Goal: Task Accomplishment & Management: Use online tool/utility

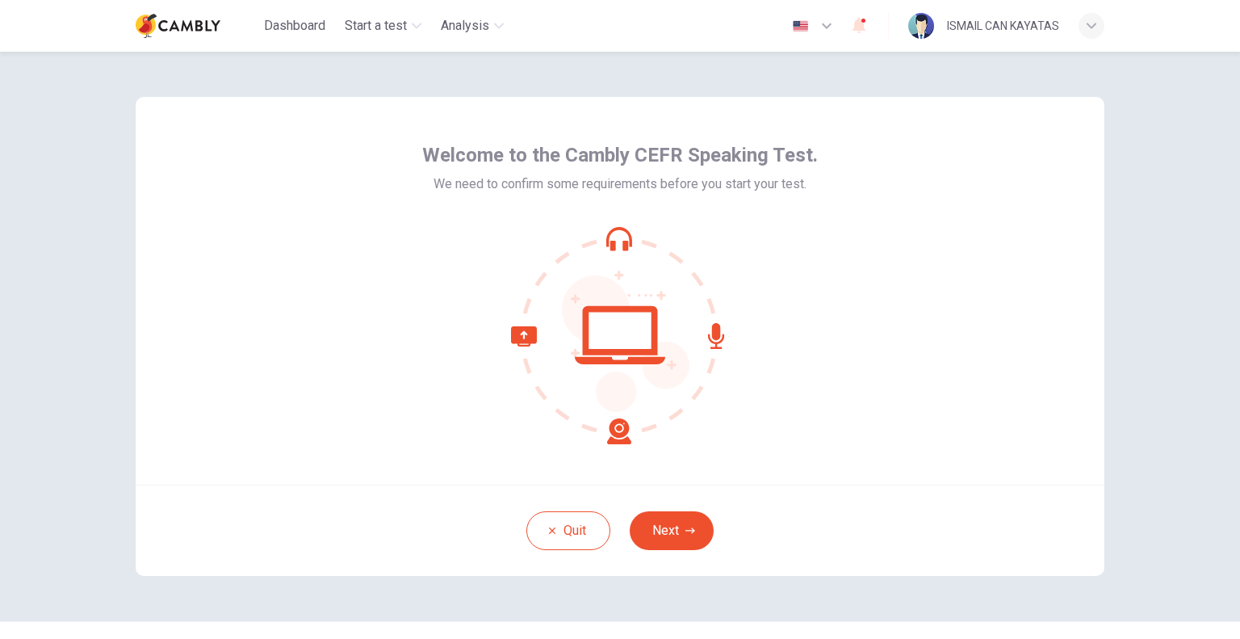
click at [678, 540] on button "Next" at bounding box center [672, 530] width 84 height 39
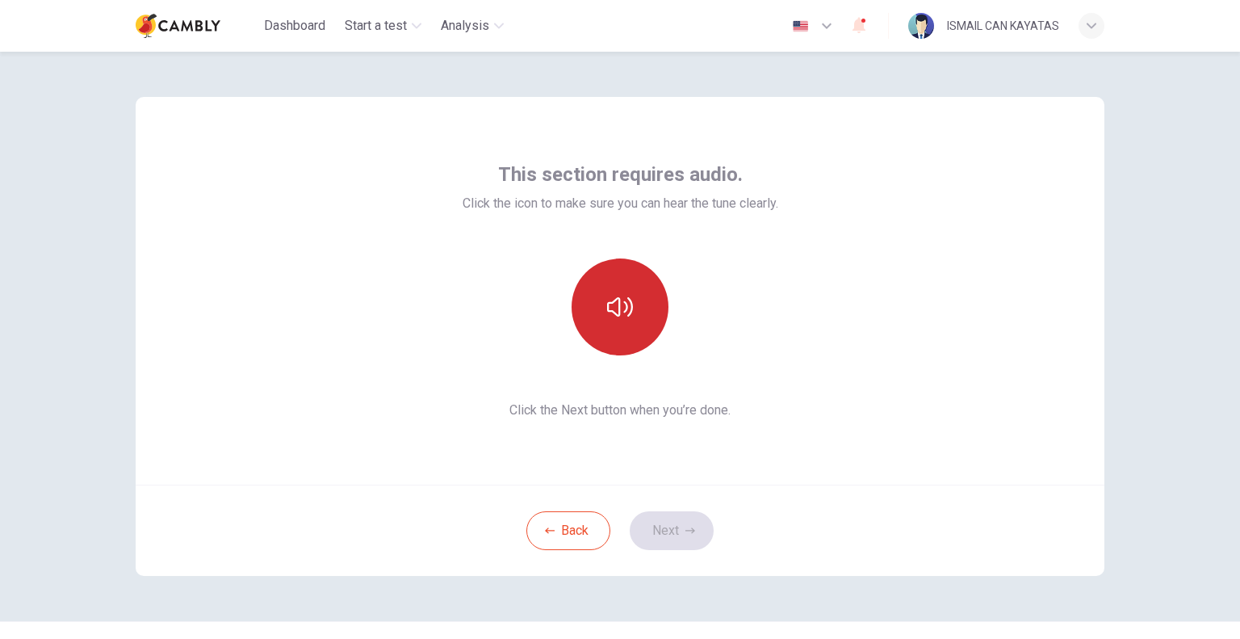
click at [623, 296] on icon "button" at bounding box center [620, 307] width 26 height 26
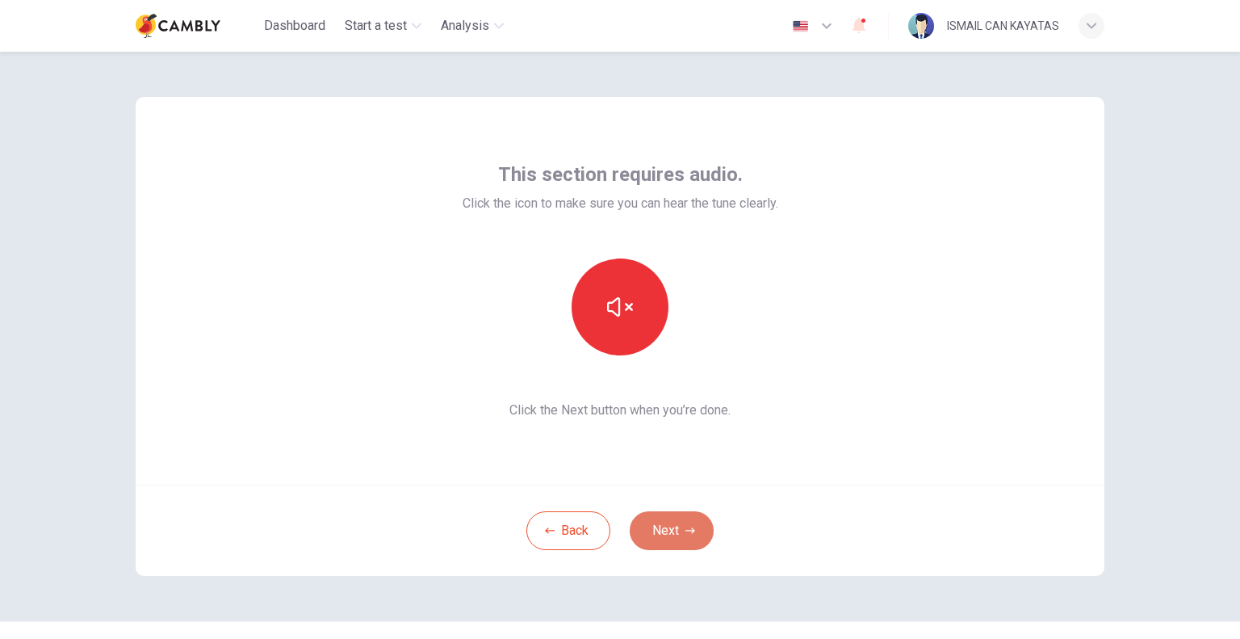
click at [678, 531] on button "Next" at bounding box center [672, 530] width 84 height 39
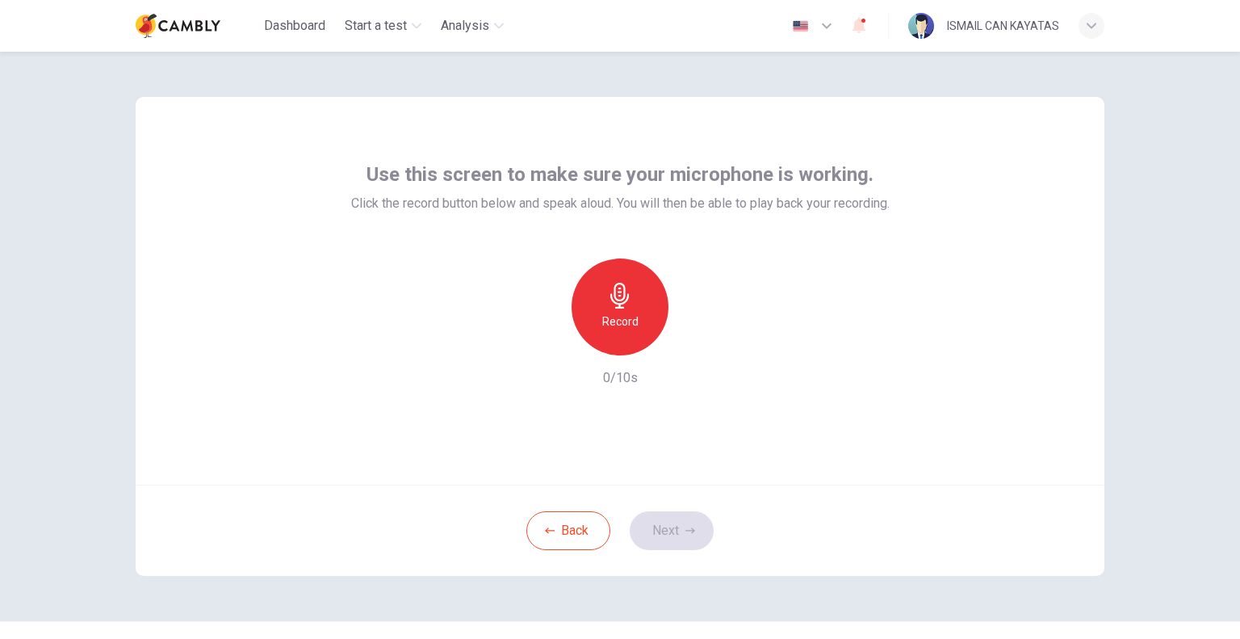
click at [618, 303] on icon "button" at bounding box center [620, 296] width 19 height 26
click at [672, 537] on button "Next" at bounding box center [672, 530] width 84 height 39
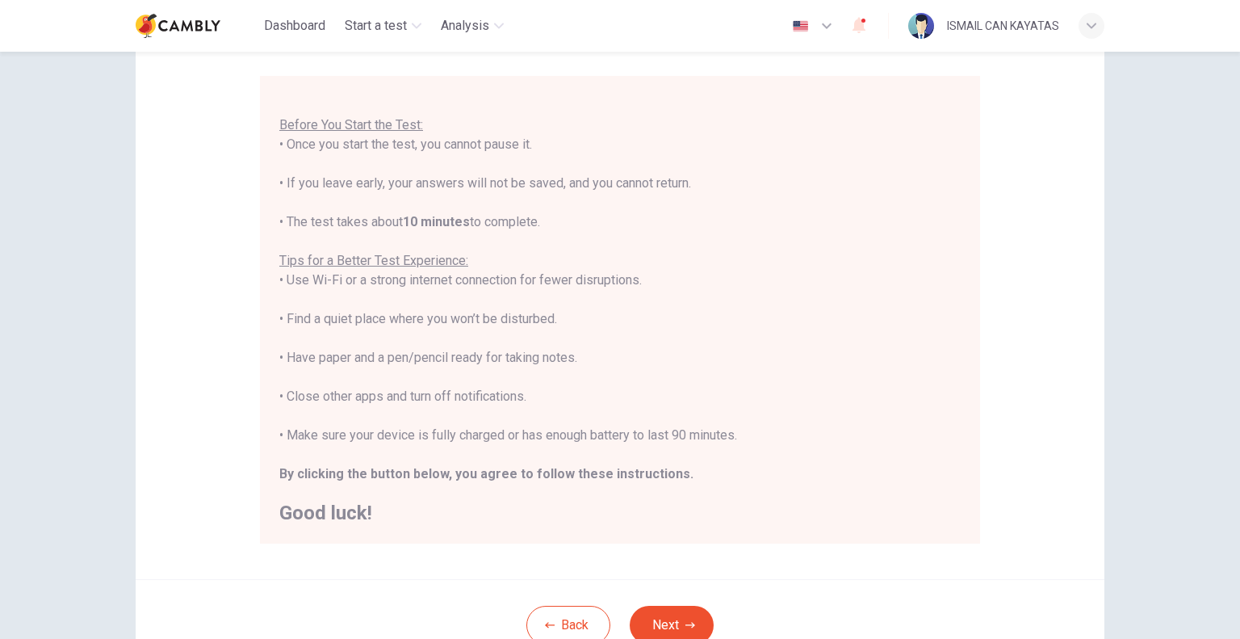
scroll to position [258, 0]
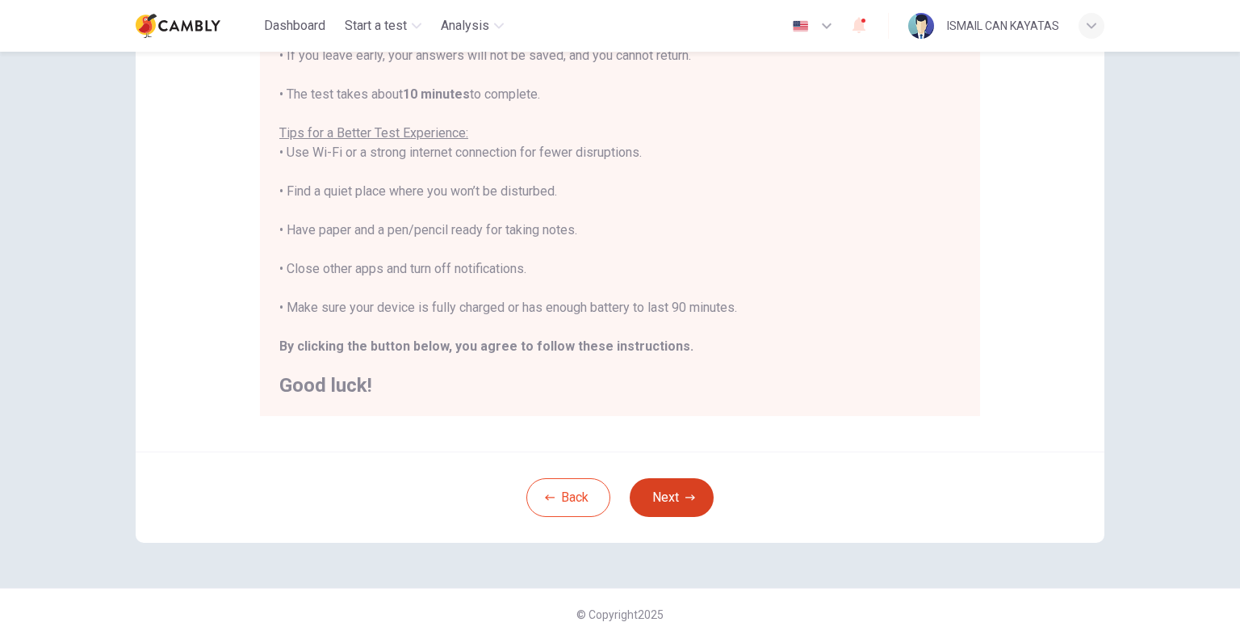
click at [672, 490] on button "Next" at bounding box center [672, 497] width 84 height 39
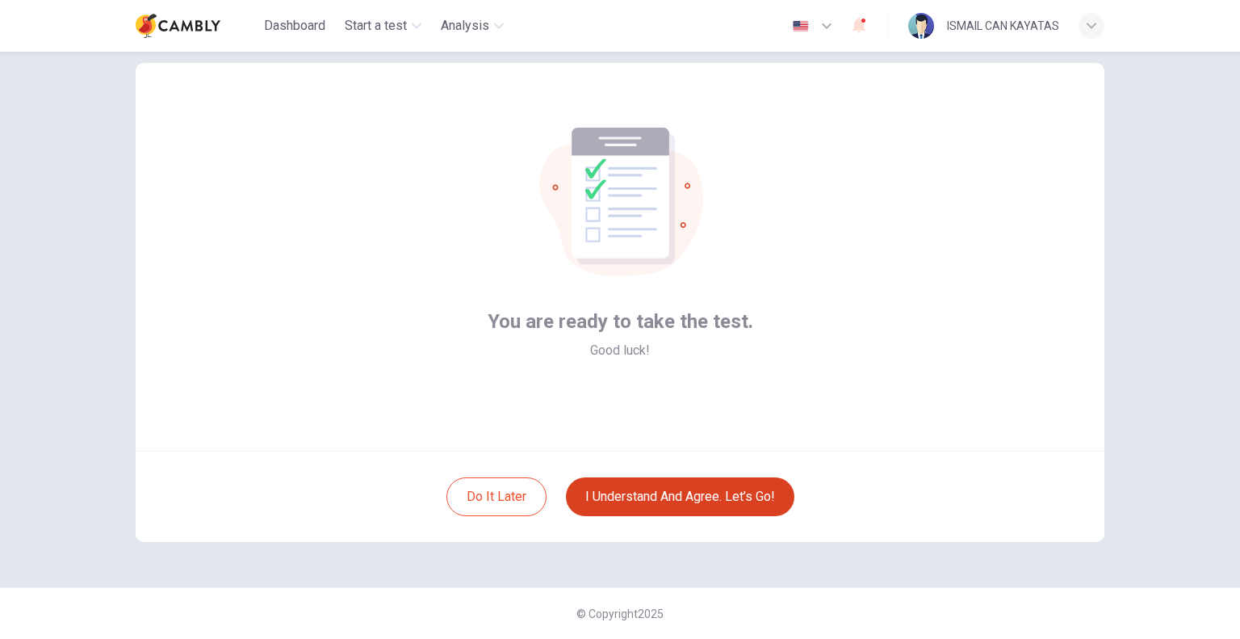
scroll to position [33, 0]
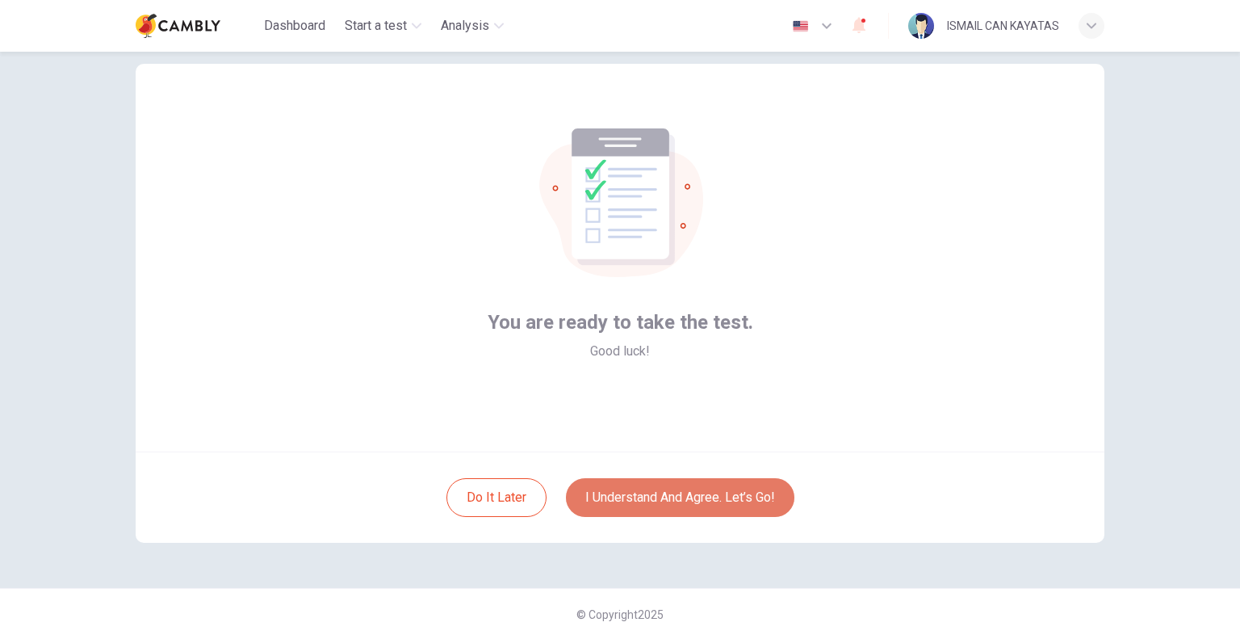
click at [650, 491] on button "I understand and agree. Let’s go!" at bounding box center [680, 497] width 229 height 39
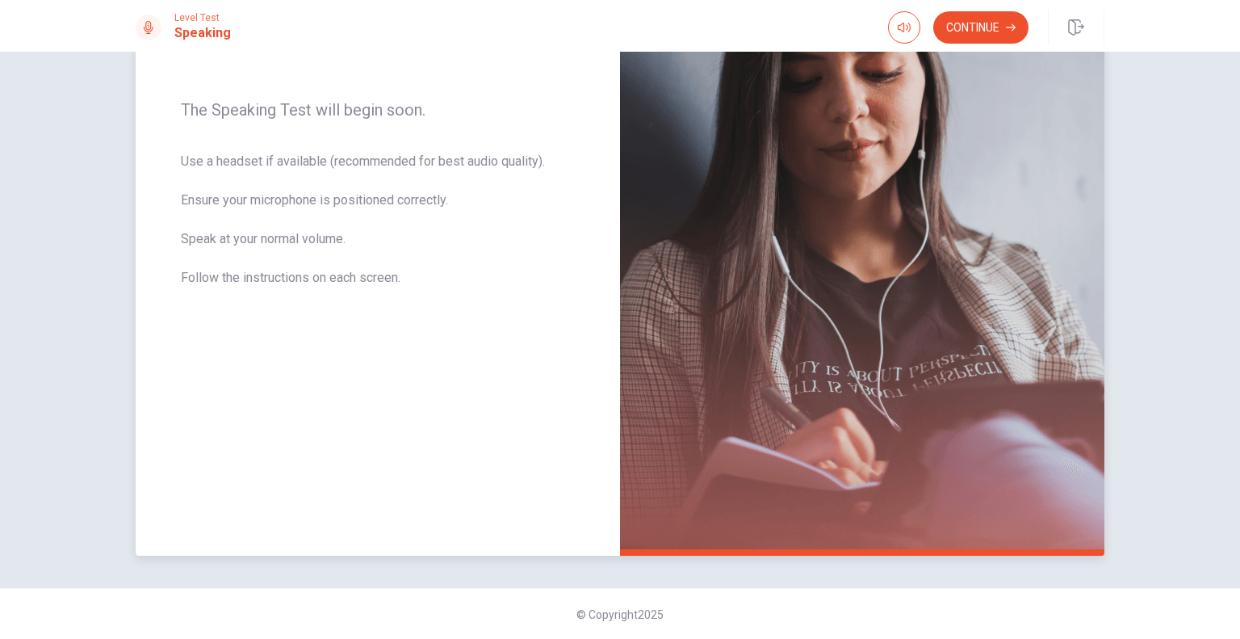
scroll to position [71, 0]
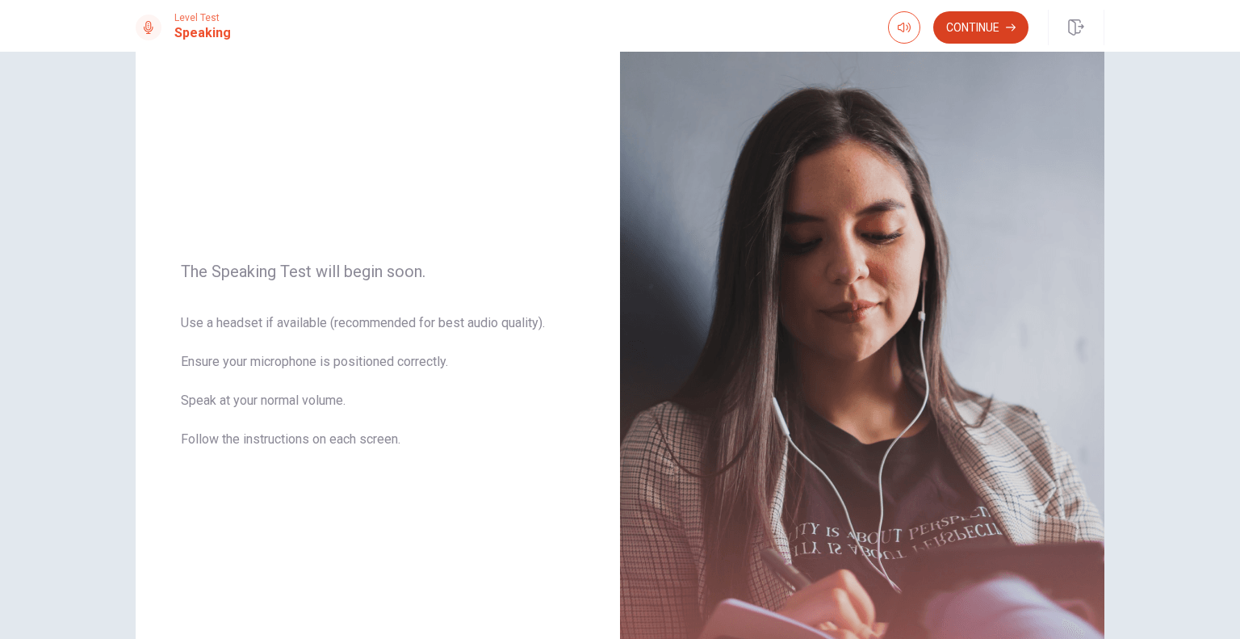
click at [980, 23] on button "Continue" at bounding box center [981, 27] width 95 height 32
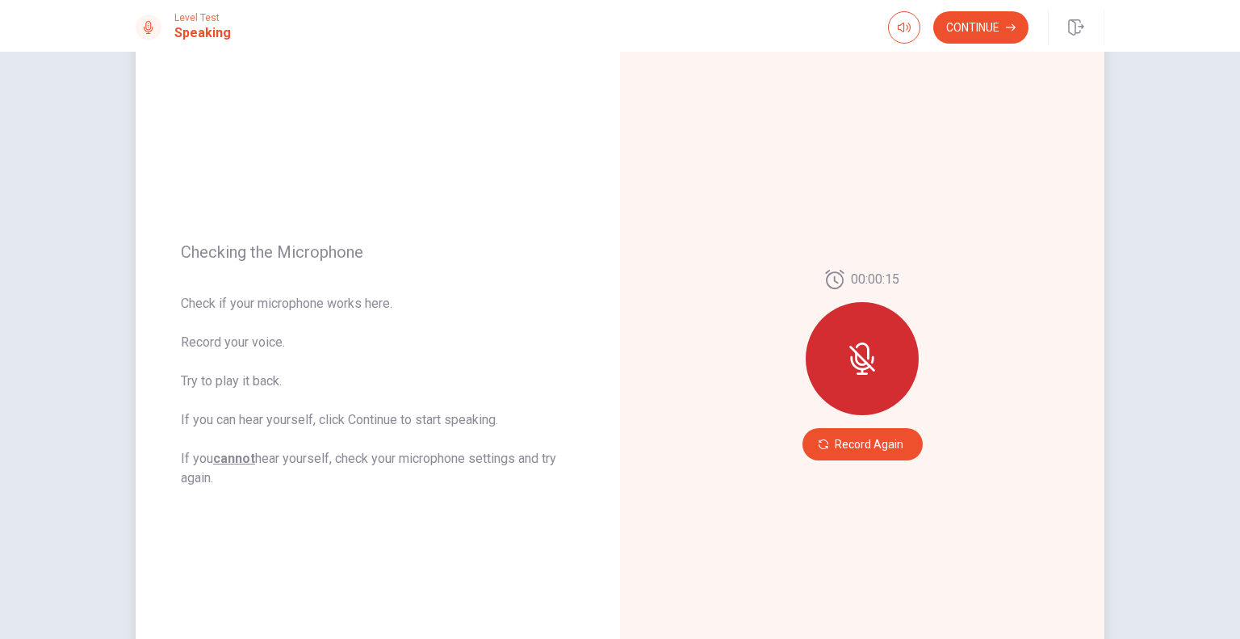
click at [854, 355] on icon at bounding box center [863, 359] width 26 height 26
click at [861, 441] on button "Record Again" at bounding box center [863, 444] width 120 height 32
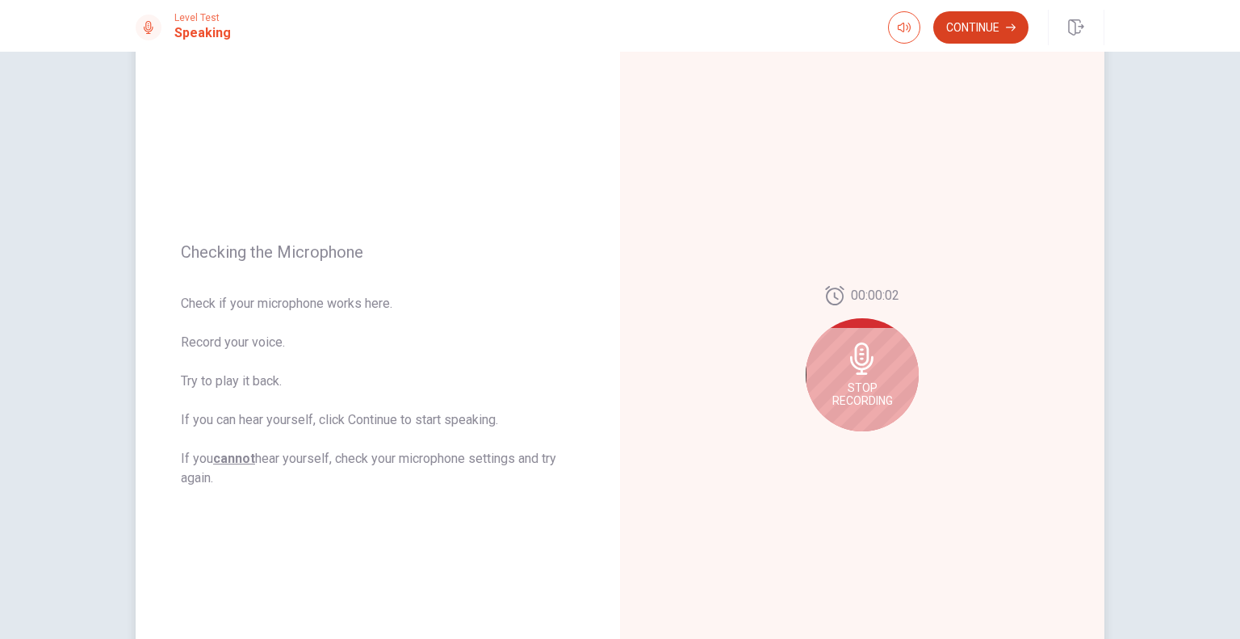
click at [973, 19] on button "Continue" at bounding box center [981, 27] width 95 height 32
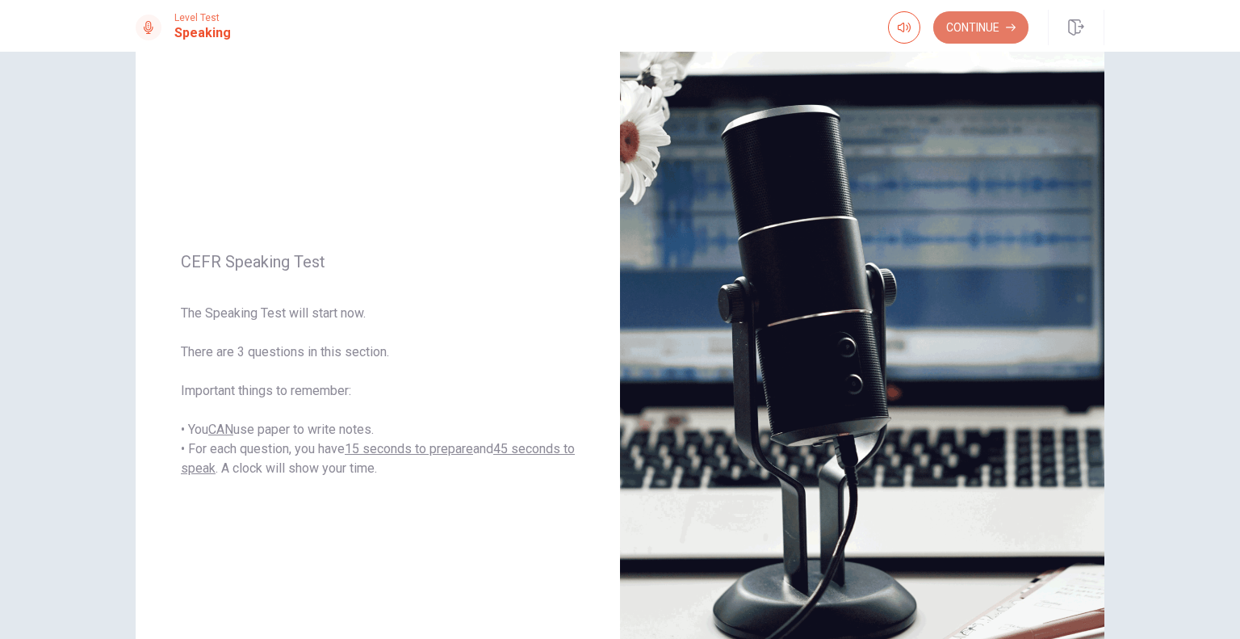
click at [988, 22] on button "Continue" at bounding box center [981, 27] width 95 height 32
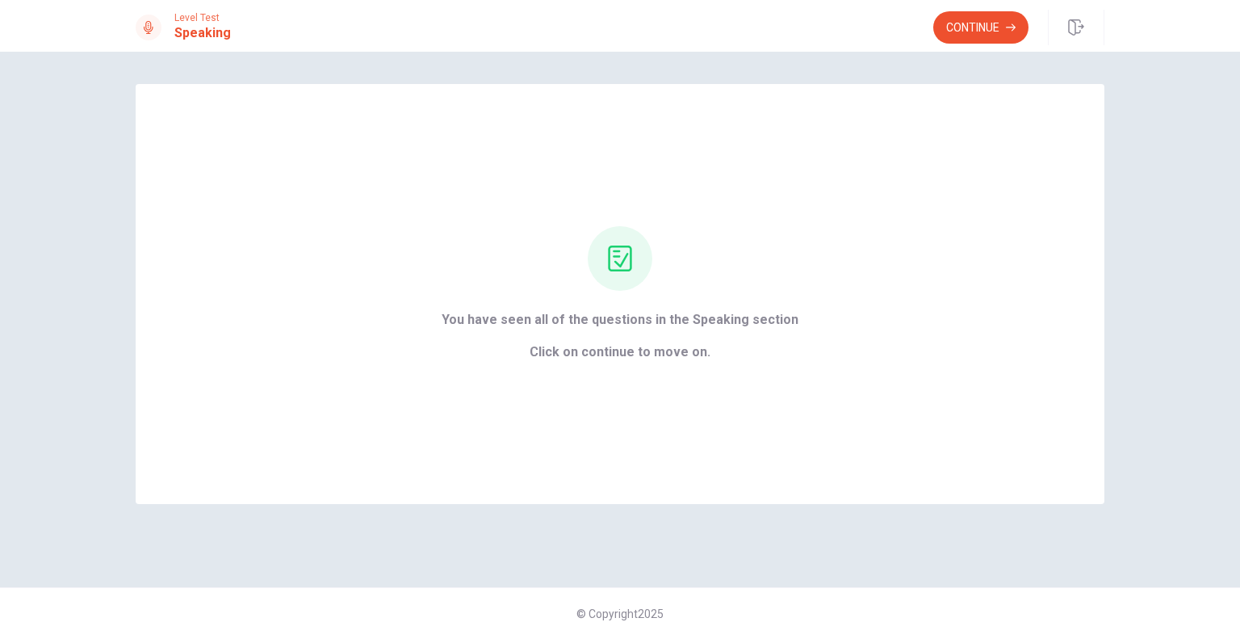
scroll to position [0, 0]
click at [978, 26] on button "Continue" at bounding box center [981, 27] width 95 height 32
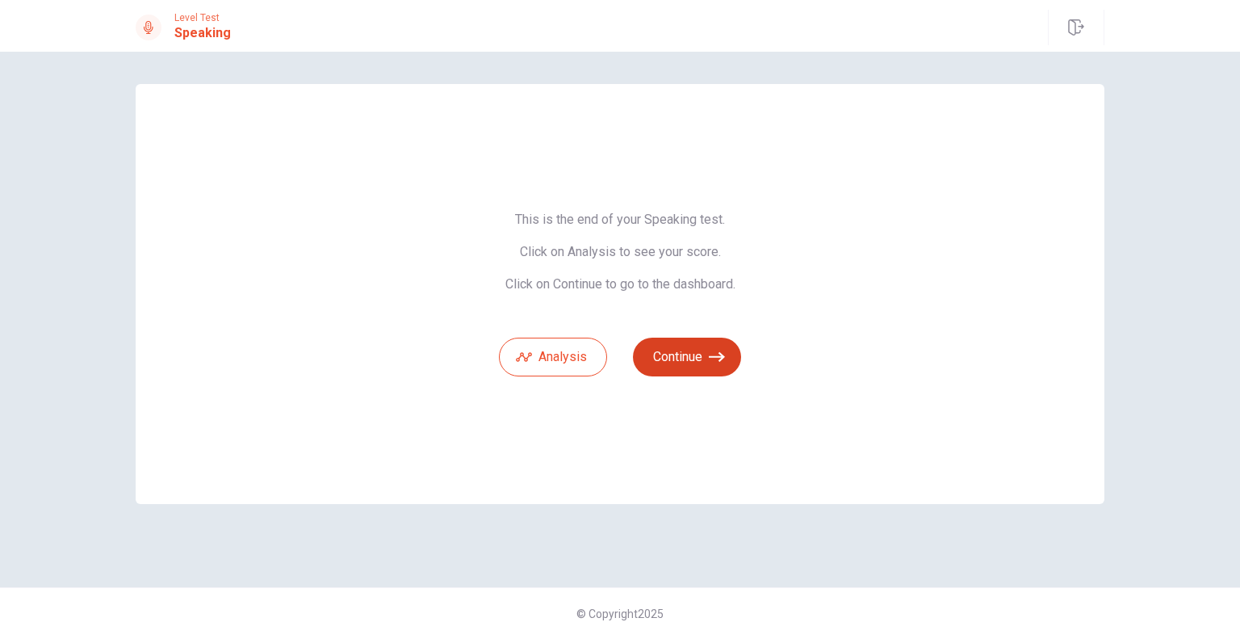
click at [666, 363] on button "Continue" at bounding box center [687, 357] width 108 height 39
